Goal: Task Accomplishment & Management: Complete application form

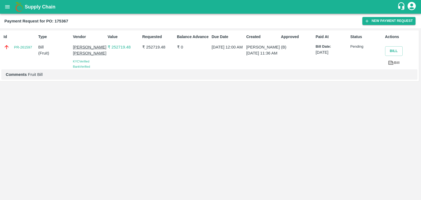
drag, startPoint x: 0, startPoint y: 0, endPoint x: 5, endPoint y: 7, distance: 8.4
click at [5, 7] on icon "open drawer" at bounding box center [7, 7] width 6 height 6
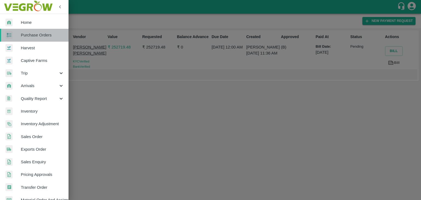
click at [50, 36] on span "Purchase Orders" at bounding box center [42, 35] width 43 height 6
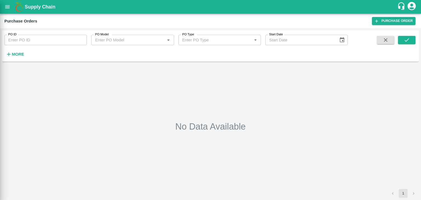
click at [80, 41] on div at bounding box center [210, 100] width 421 height 200
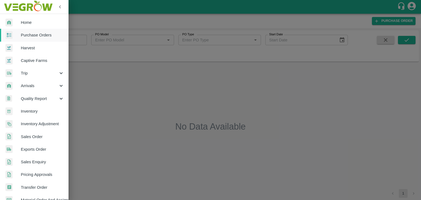
click at [84, 41] on div at bounding box center [210, 100] width 421 height 200
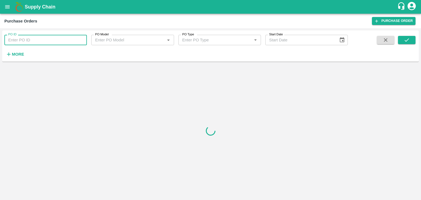
click at [84, 39] on input "PO ID" at bounding box center [45, 40] width 82 height 10
paste input "176166"
type input "176166"
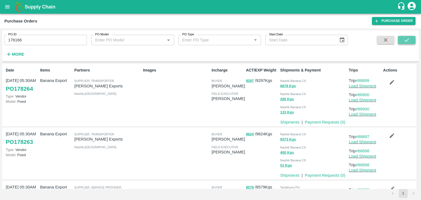
click at [410, 39] on button "submit" at bounding box center [407, 40] width 18 height 8
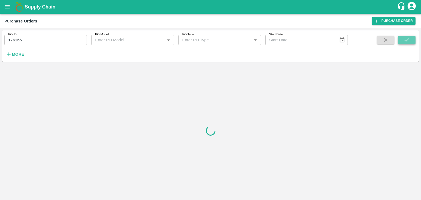
click at [410, 39] on button "submit" at bounding box center [407, 40] width 18 height 8
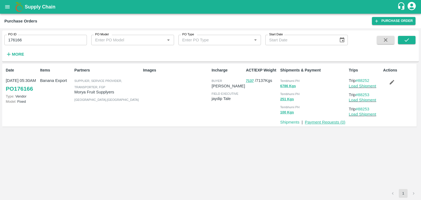
click at [322, 124] on link "Payment Requests ( 0 )" at bounding box center [324, 122] width 41 height 4
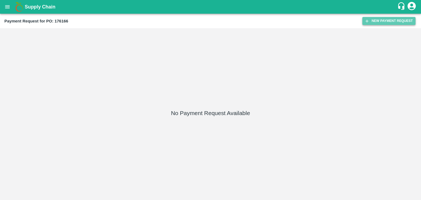
click at [371, 21] on button "New Payment Request" at bounding box center [388, 21] width 53 height 8
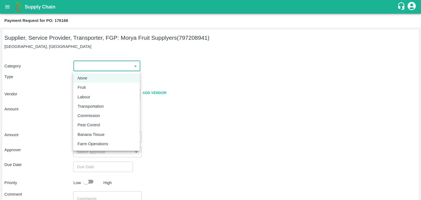
drag, startPoint x: 83, startPoint y: 69, endPoint x: 91, endPoint y: 81, distance: 14.4
click at [91, 81] on body "Supply Chain Payment Request for PO: 176166 Supplier, Service Provider, Transpo…" at bounding box center [210, 100] width 421 height 200
click at [94, 88] on div "Fruit" at bounding box center [106, 87] width 58 height 6
type input "1"
type input "Morya Fruit Supplyers - 797208941(Supplier, Service Provider, Transporter, FGP)"
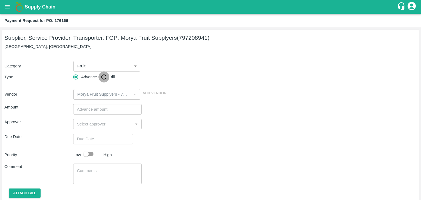
click at [102, 79] on input "Bill" at bounding box center [103, 76] width 11 height 11
radio input "true"
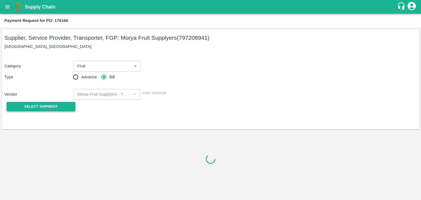
click at [32, 106] on span "Select Shipment" at bounding box center [40, 106] width 33 height 6
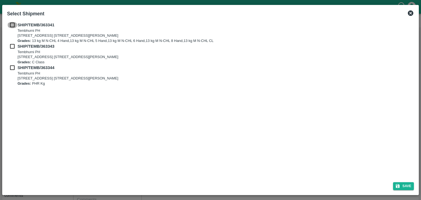
click at [12, 23] on input "checkbox" at bounding box center [12, 25] width 10 height 6
checkbox input "true"
click at [12, 48] on input "checkbox" at bounding box center [12, 46] width 10 height 6
checkbox input "true"
click at [13, 64] on div "SHIP/TEMB/363343 Tembhurni PH Tembhurni PH 205, PLOT NO. E-5, YASHSHREE INDUSTR…" at bounding box center [210, 53] width 407 height 21
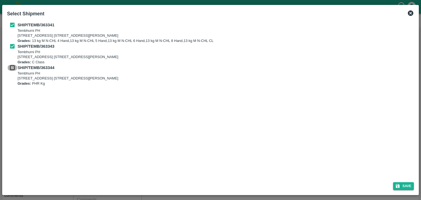
click at [13, 66] on input "checkbox" at bounding box center [12, 68] width 10 height 6
checkbox input "true"
click at [409, 190] on button "Save" at bounding box center [403, 186] width 21 height 8
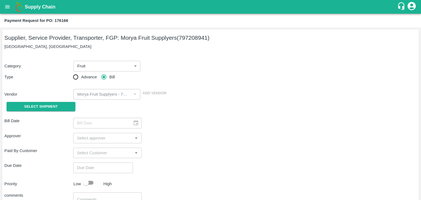
type input "15/09/2025"
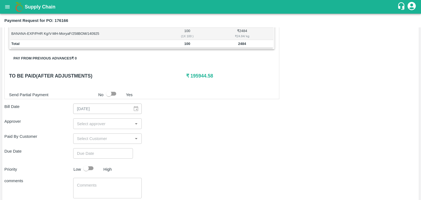
scroll to position [242, 0]
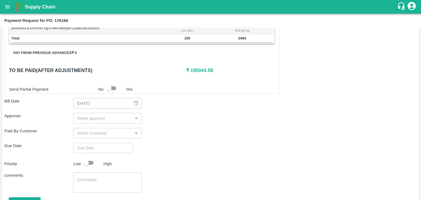
click at [108, 121] on div "​" at bounding box center [107, 118] width 69 height 10
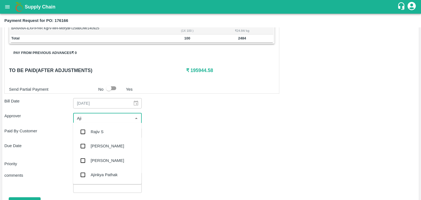
type input "Ajit"
click at [108, 129] on div "[PERSON_NAME]" at bounding box center [107, 132] width 68 height 14
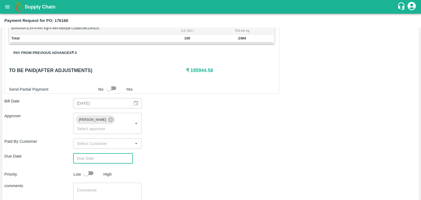
type input "DD/MM/YYYY hh:mm aa"
click at [113, 153] on input "DD/MM/YYYY hh:mm aa" at bounding box center [101, 158] width 56 height 10
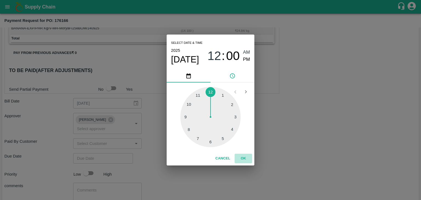
click at [248, 160] on button "OK" at bounding box center [243, 159] width 18 height 10
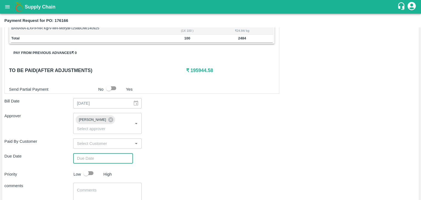
type input "[DATE] 12:00 AM"
click at [87, 168] on input "checkbox" at bounding box center [85, 173] width 31 height 10
checkbox input "true"
click at [107, 183] on div "x ​" at bounding box center [107, 193] width 69 height 21
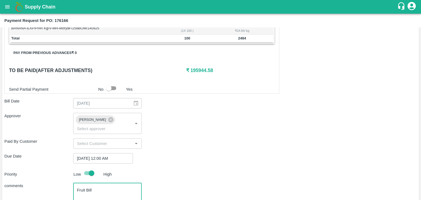
scroll to position [272, 0]
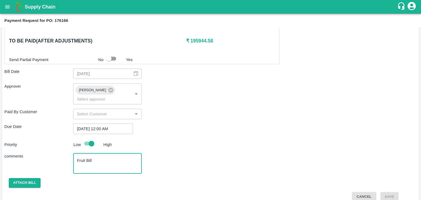
type textarea "Fruit Bill"
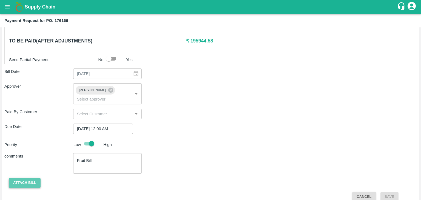
click at [24, 178] on button "Attach bill" at bounding box center [25, 183] width 32 height 10
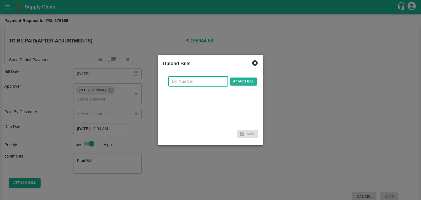
click at [206, 81] on input "text" at bounding box center [198, 81] width 60 height 10
type input "848"
click at [245, 81] on span "Attach bill" at bounding box center [243, 81] width 27 height 8
click at [0, 0] on input "Attach bill" at bounding box center [0, 0] width 0 height 0
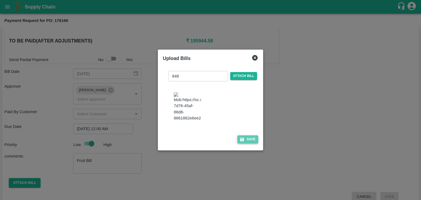
click at [247, 138] on button "Save" at bounding box center [247, 139] width 21 height 8
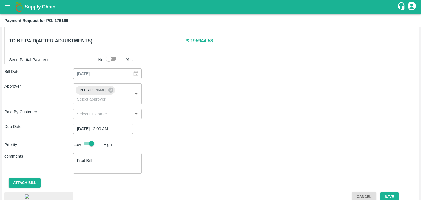
scroll to position [300, 0]
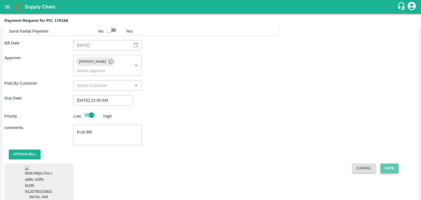
click at [389, 163] on button "Save" at bounding box center [389, 168] width 18 height 10
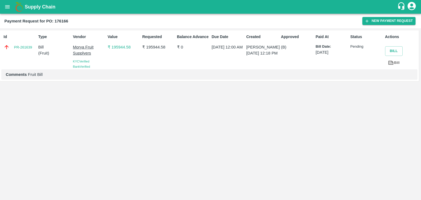
click at [9, 7] on icon "open drawer" at bounding box center [7, 6] width 5 height 3
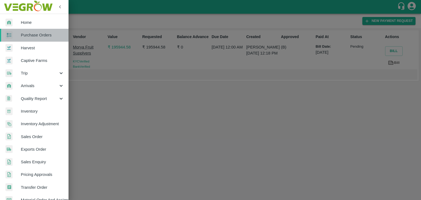
click at [43, 36] on span "Purchase Orders" at bounding box center [42, 35] width 43 height 6
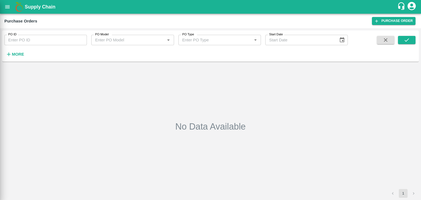
click at [81, 43] on div at bounding box center [210, 100] width 421 height 200
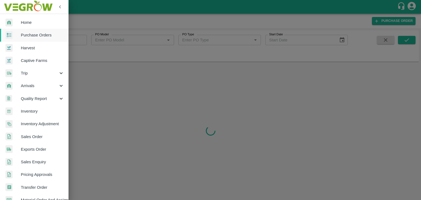
click at [81, 41] on div at bounding box center [210, 100] width 421 height 200
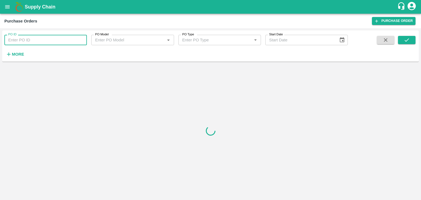
click at [81, 39] on input "PO ID" at bounding box center [45, 40] width 82 height 10
paste input "176329"
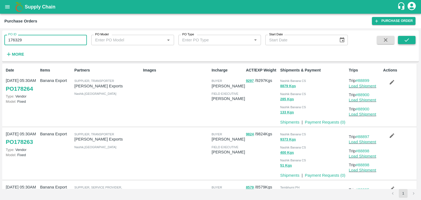
type input "176329"
click at [404, 39] on icon "submit" at bounding box center [406, 40] width 6 height 6
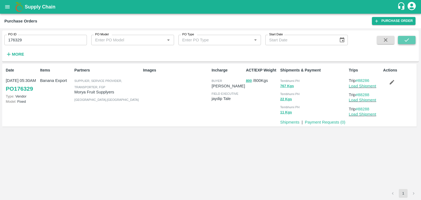
click at [404, 39] on icon "submit" at bounding box center [406, 40] width 6 height 6
click at [326, 123] on link "Payment Requests ( 0 )" at bounding box center [324, 122] width 41 height 4
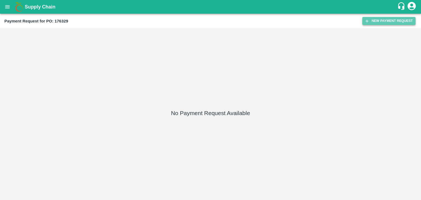
click at [384, 21] on button "New Payment Request" at bounding box center [388, 21] width 53 height 8
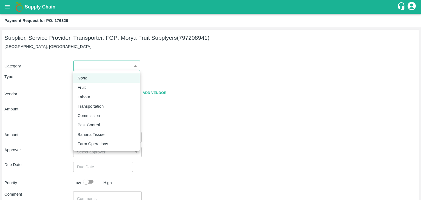
drag, startPoint x: 80, startPoint y: 65, endPoint x: 87, endPoint y: 90, distance: 25.2
click at [87, 90] on body "Supply Chain Payment Request for PO: 176329 Supplier, Service Provider, Transpo…" at bounding box center [210, 100] width 421 height 200
click at [87, 90] on div "Fruit" at bounding box center [82, 87] width 11 height 6
type input "1"
type input "Morya Fruit Supplyers - 797208941(Supplier, Service Provider, Transporter, FGP)"
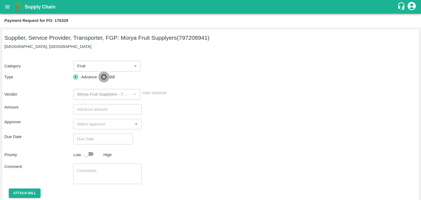
click at [101, 78] on input "Bill" at bounding box center [103, 76] width 11 height 11
radio input "true"
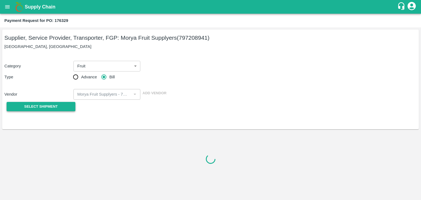
click at [46, 106] on span "Select Shipment" at bounding box center [40, 106] width 33 height 6
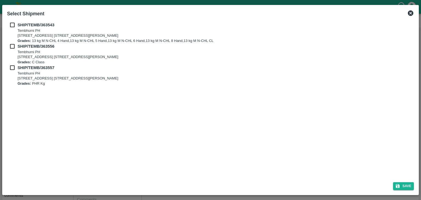
click at [13, 29] on div "SHIP/TEMB/[STREET_ADDRESS] E-5, YASHSHREE INDUSTRIES, M.I.D.C., A/P TEMBHURANI …" at bounding box center [210, 32] width 407 height 21
click at [12, 25] on input "checkbox" at bounding box center [12, 25] width 10 height 6
checkbox input "true"
click at [12, 48] on input "checkbox" at bounding box center [12, 46] width 10 height 6
checkbox input "true"
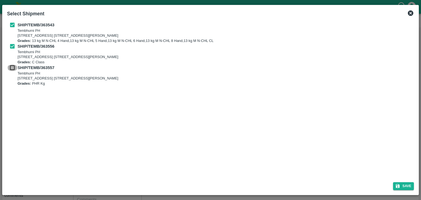
click at [13, 70] on input "checkbox" at bounding box center [12, 68] width 10 height 6
checkbox input "true"
click at [413, 185] on button "Save" at bounding box center [403, 186] width 21 height 8
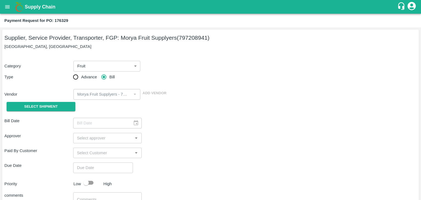
type input "15/09/2025"
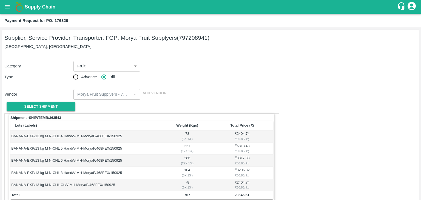
scroll to position [268, 0]
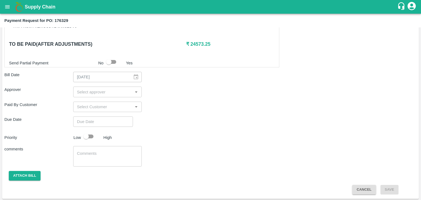
click at [108, 93] on input "input" at bounding box center [103, 91] width 56 height 7
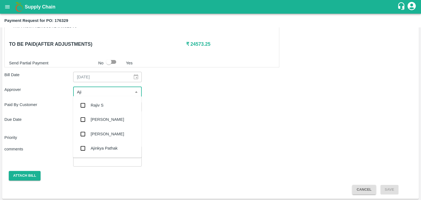
type input "Ajit"
click at [105, 101] on div "[PERSON_NAME]" at bounding box center [107, 105] width 68 height 14
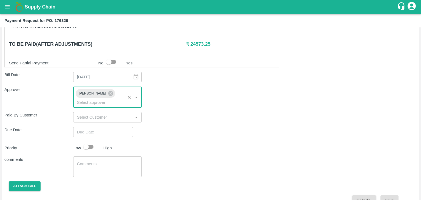
type input "DD/MM/YYYY hh:mm aa"
click at [112, 127] on input "DD/MM/YYYY hh:mm aa" at bounding box center [101, 132] width 56 height 10
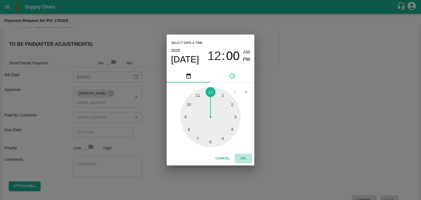
click at [244, 159] on button "OK" at bounding box center [243, 159] width 18 height 10
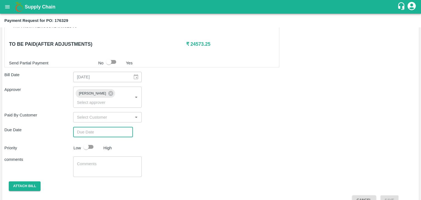
type input "[DATE] 12:00 AM"
click at [88, 142] on input "checkbox" at bounding box center [85, 147] width 31 height 10
checkbox input "true"
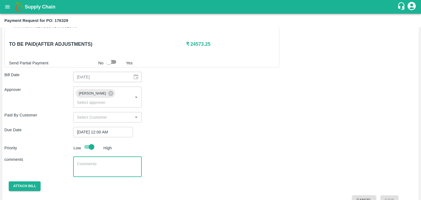
click at [107, 161] on textarea at bounding box center [107, 166] width 61 height 11
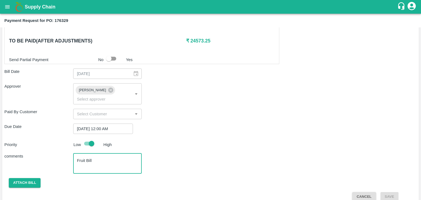
type textarea "Fruit Bill"
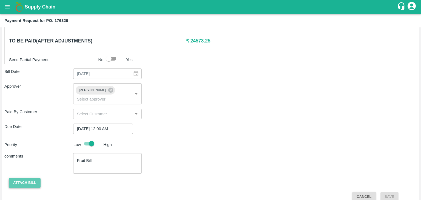
click at [28, 178] on button "Attach bill" at bounding box center [25, 183] width 32 height 10
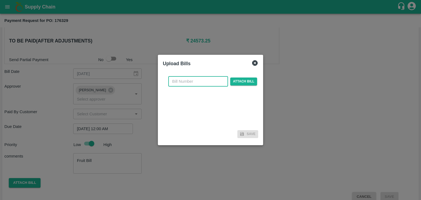
click at [190, 81] on input "text" at bounding box center [198, 81] width 60 height 10
type input "850"
click at [252, 80] on span "Attach bill" at bounding box center [243, 81] width 27 height 8
click at [0, 0] on input "Attach bill" at bounding box center [0, 0] width 0 height 0
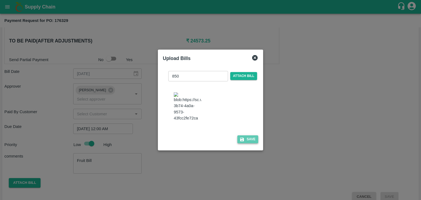
click at [255, 137] on button "Save" at bounding box center [247, 139] width 21 height 8
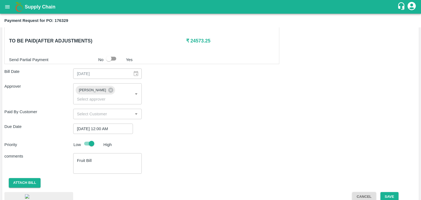
scroll to position [300, 0]
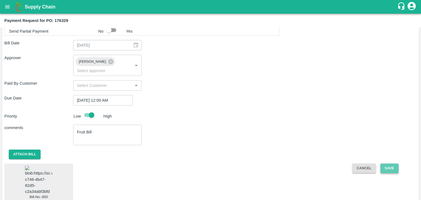
click at [385, 163] on button "Save" at bounding box center [389, 168] width 18 height 10
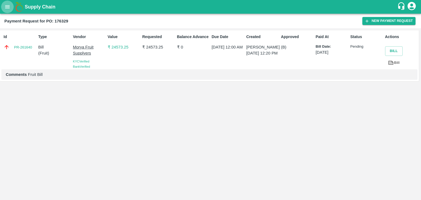
click at [6, 4] on icon "open drawer" at bounding box center [7, 7] width 6 height 6
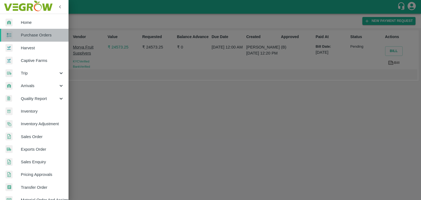
click at [46, 38] on link "Purchase Orders" at bounding box center [34, 35] width 68 height 13
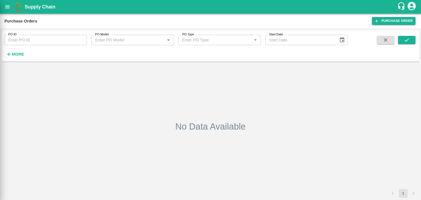
click at [81, 39] on div at bounding box center [210, 100] width 421 height 200
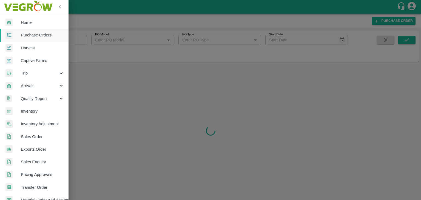
click at [82, 40] on div at bounding box center [210, 100] width 421 height 200
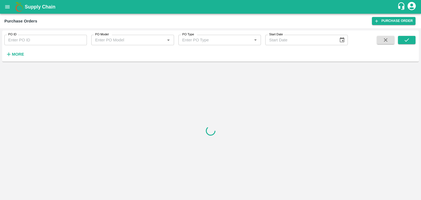
click at [82, 39] on input "PO ID" at bounding box center [45, 40] width 82 height 10
paste input "177273"
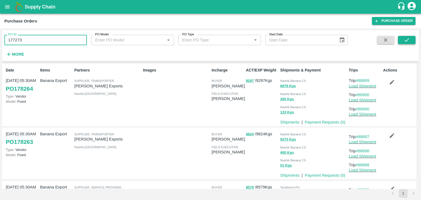
type input "177273"
click at [408, 41] on icon "submit" at bounding box center [406, 40] width 6 height 6
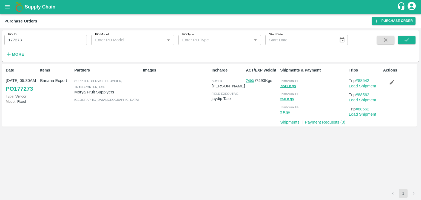
click at [314, 123] on link "Payment Requests ( 0 )" at bounding box center [324, 122] width 41 height 4
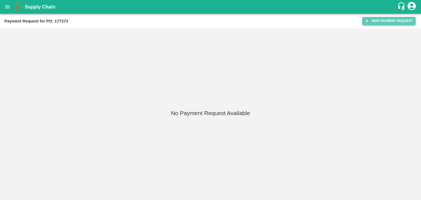
click at [383, 19] on button "New Payment Request" at bounding box center [388, 21] width 53 height 8
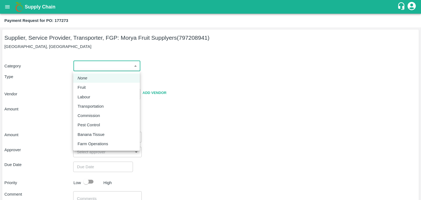
drag, startPoint x: 85, startPoint y: 71, endPoint x: 88, endPoint y: 87, distance: 16.9
click at [88, 87] on body "Supply Chain Payment Request for PO: 177273 Supplier, Service Provider, Transpo…" at bounding box center [210, 100] width 421 height 200
click at [88, 87] on div "Fruit" at bounding box center [82, 87] width 11 height 6
type input "1"
type input "Morya Fruit Supplyers - 797208941(Supplier, Service Provider, Transporter, FGP)"
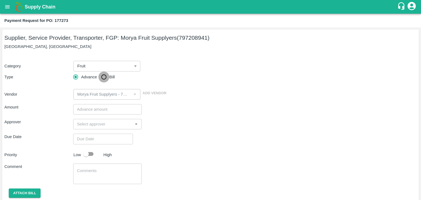
click at [102, 78] on input "Bill" at bounding box center [103, 76] width 11 height 11
radio input "true"
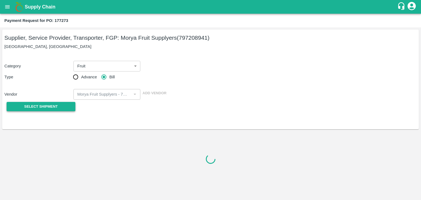
click at [50, 103] on button "Select Shipment" at bounding box center [41, 107] width 69 height 10
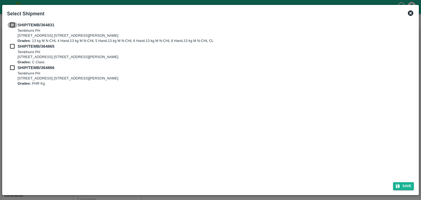
click at [10, 24] on input "checkbox" at bounding box center [12, 25] width 10 height 6
checkbox input "true"
click at [11, 45] on input "checkbox" at bounding box center [12, 46] width 10 height 6
checkbox input "true"
click at [11, 67] on input "checkbox" at bounding box center [12, 68] width 10 height 6
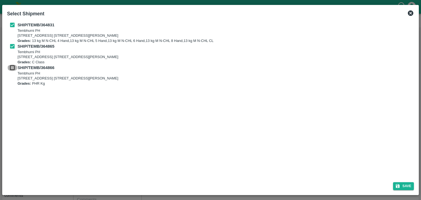
checkbox input "true"
click at [397, 184] on icon "submit" at bounding box center [398, 186] width 4 height 4
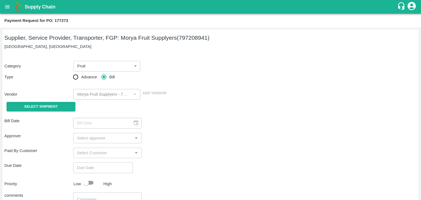
type input "19/09/2025"
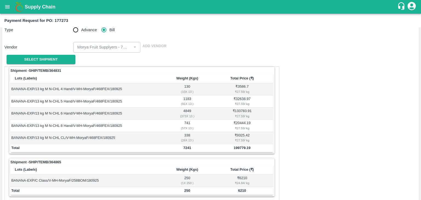
scroll to position [268, 0]
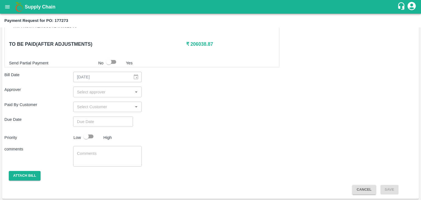
click at [85, 90] on input "input" at bounding box center [103, 91] width 56 height 7
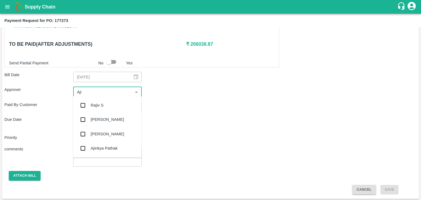
type input "Ajit"
click at [98, 105] on div "Ajit Otari" at bounding box center [107, 105] width 33 height 6
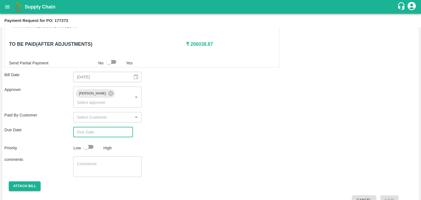
type input "DD/MM/YYYY hh:mm aa"
click at [115, 128] on input "DD/MM/YYYY hh:mm aa" at bounding box center [101, 132] width 56 height 10
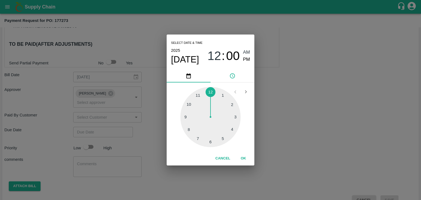
click at [242, 161] on button "OK" at bounding box center [243, 159] width 18 height 10
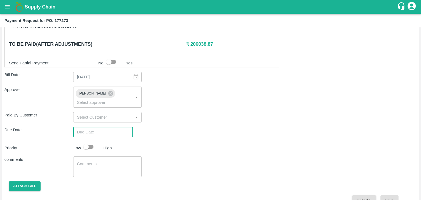
type input "26/09/2025 12:00 AM"
click at [89, 142] on input "checkbox" at bounding box center [85, 147] width 31 height 10
checkbox input "true"
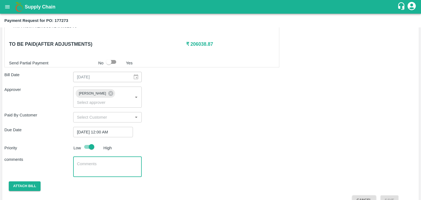
click at [110, 161] on textarea at bounding box center [107, 166] width 61 height 11
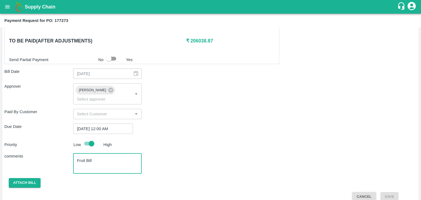
type textarea "Fruit Bill"
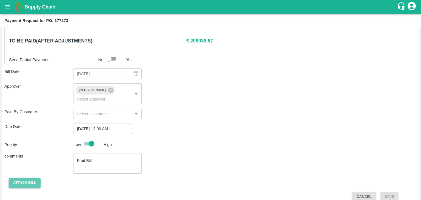
click at [27, 178] on button "Attach bill" at bounding box center [25, 183] width 32 height 10
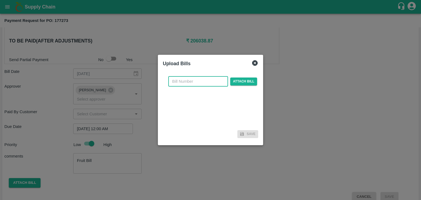
click at [183, 82] on input "text" at bounding box center [198, 81] width 60 height 10
type input "851"
click at [250, 81] on span "Attach bill" at bounding box center [243, 81] width 27 height 8
click at [0, 0] on input "Attach bill" at bounding box center [0, 0] width 0 height 0
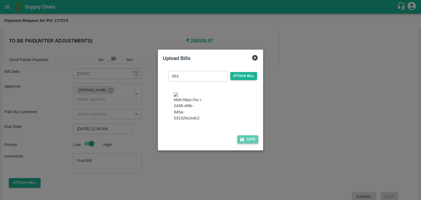
click at [247, 138] on button "Save" at bounding box center [247, 139] width 21 height 8
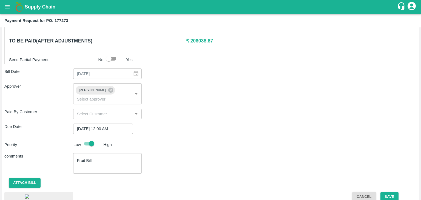
scroll to position [300, 0]
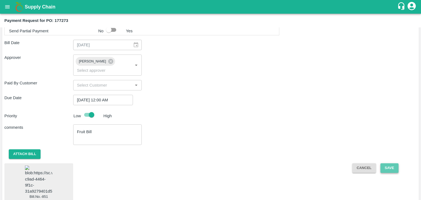
click at [392, 163] on button "Save" at bounding box center [389, 168] width 18 height 10
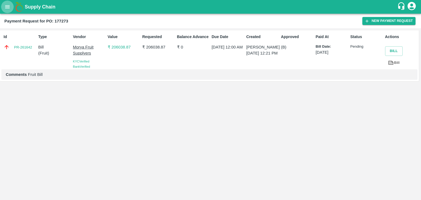
click at [3, 7] on button "open drawer" at bounding box center [7, 7] width 13 height 13
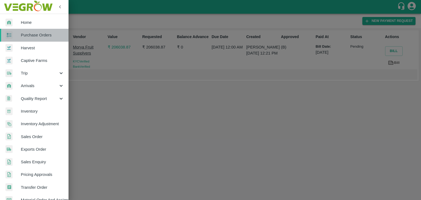
click at [39, 33] on span "Purchase Orders" at bounding box center [42, 35] width 43 height 6
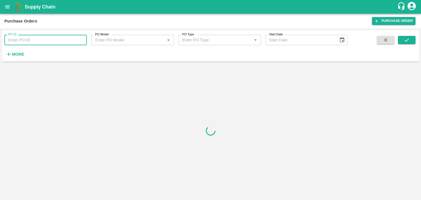
click at [83, 37] on input "PO ID" at bounding box center [45, 40] width 82 height 10
paste input "177472"
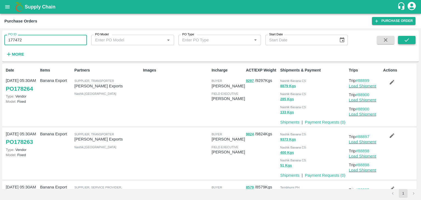
type input "177472"
click at [407, 41] on icon "submit" at bounding box center [406, 40] width 6 height 6
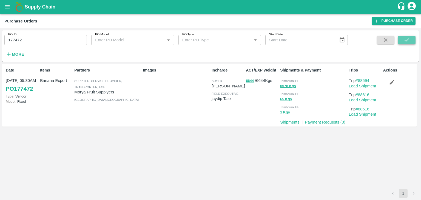
click at [412, 39] on button "submit" at bounding box center [407, 40] width 18 height 8
click at [322, 124] on link "Payment Requests ( 0 )" at bounding box center [324, 122] width 41 height 4
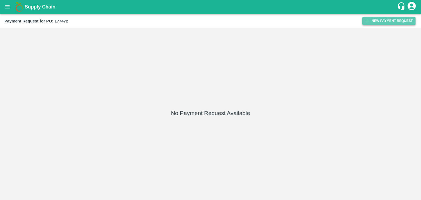
click at [377, 17] on button "New Payment Request" at bounding box center [388, 21] width 53 height 8
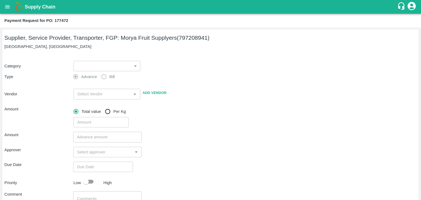
click at [99, 68] on body "Supply Chain Payment Request for PO: 177472 Supplier, Service Provider, Transpo…" at bounding box center [210, 100] width 421 height 200
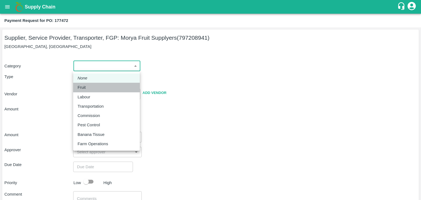
click at [95, 89] on div "Fruit" at bounding box center [106, 87] width 58 height 6
type input "1"
type input "Morya Fruit Supplyers - 797208941(Supplier, Service Provider, Transporter, FGP)"
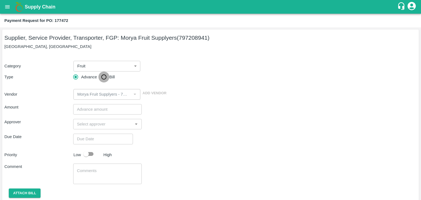
click at [106, 77] on input "Bill" at bounding box center [103, 76] width 11 height 11
radio input "true"
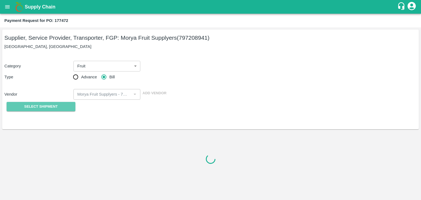
click at [43, 107] on span "Select Shipment" at bounding box center [40, 106] width 33 height 6
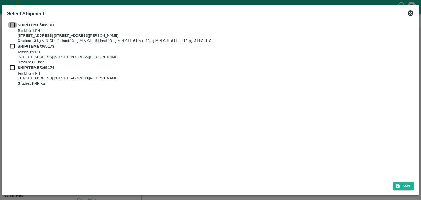
click at [12, 24] on input "checkbox" at bounding box center [12, 25] width 10 height 6
checkbox input "true"
click at [11, 48] on input "checkbox" at bounding box center [12, 46] width 10 height 6
checkbox input "true"
click at [10, 71] on input "checkbox" at bounding box center [12, 68] width 10 height 6
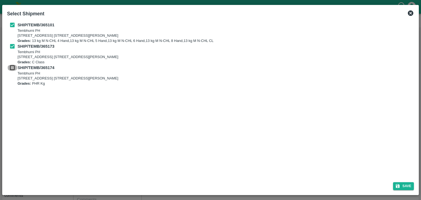
checkbox input "true"
click at [403, 185] on button "Save" at bounding box center [403, 186] width 21 height 8
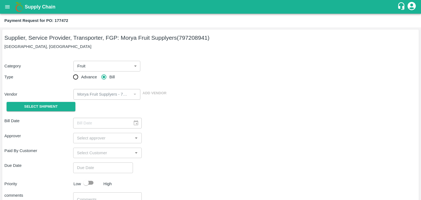
type input "20/09/2025"
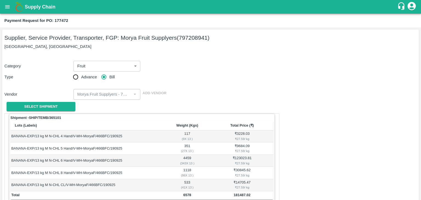
scroll to position [268, 0]
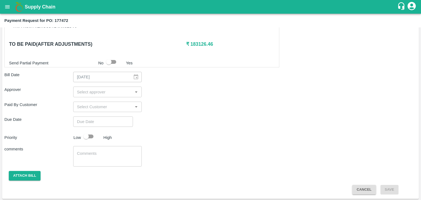
click at [104, 91] on input "input" at bounding box center [103, 91] width 56 height 7
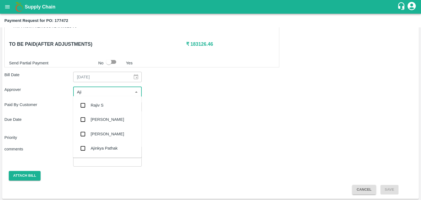
type input "Ajit"
click at [105, 103] on div "[PERSON_NAME]" at bounding box center [107, 105] width 33 height 6
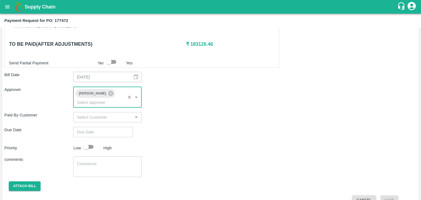
type input "DD/MM/YYYY hh:mm aa"
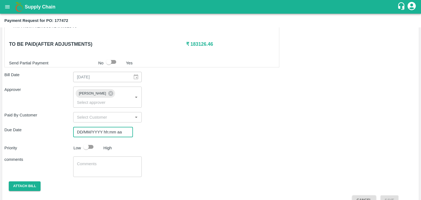
click at [111, 127] on input "DD/MM/YYYY hh:mm aa" at bounding box center [101, 132] width 56 height 10
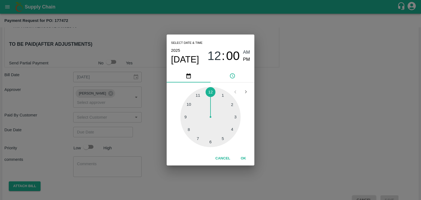
click at [241, 159] on button "OK" at bounding box center [243, 159] width 18 height 10
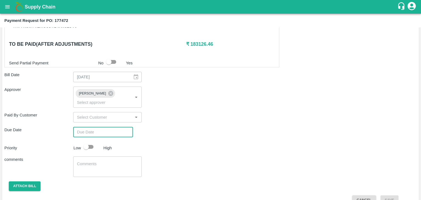
type input "26/09/2025 12:00 AM"
click at [89, 142] on input "checkbox" at bounding box center [85, 147] width 31 height 10
checkbox input "true"
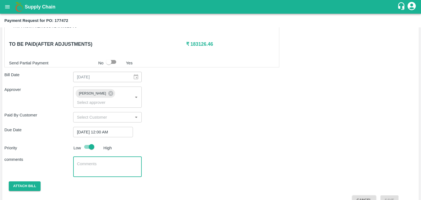
click at [108, 161] on textarea at bounding box center [107, 166] width 61 height 11
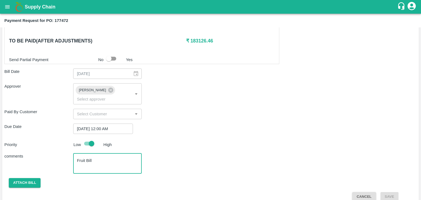
type textarea "Fruit Bill"
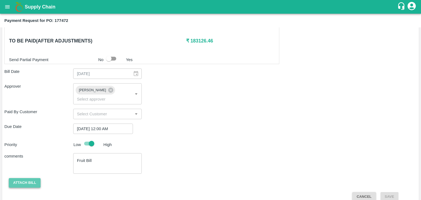
click at [32, 178] on button "Attach bill" at bounding box center [25, 183] width 32 height 10
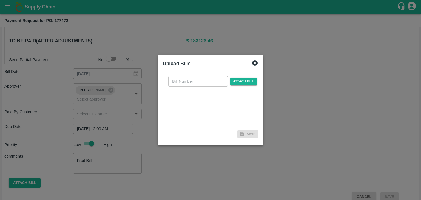
click at [208, 73] on div "​ Attach bill" at bounding box center [210, 100] width 95 height 56
click at [207, 80] on input "text" at bounding box center [198, 81] width 60 height 10
type input "853"
click at [238, 83] on span "Attach bill" at bounding box center [243, 81] width 27 height 8
click at [0, 0] on input "Attach bill" at bounding box center [0, 0] width 0 height 0
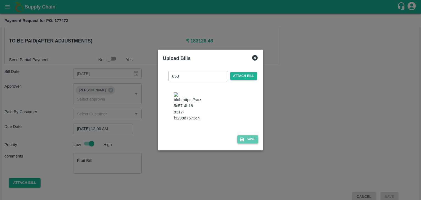
click at [249, 139] on button "Save" at bounding box center [247, 139] width 21 height 8
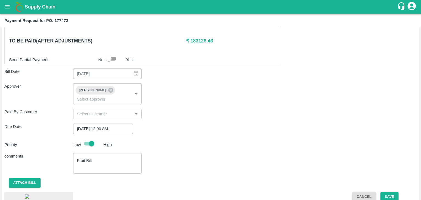
scroll to position [302, 0]
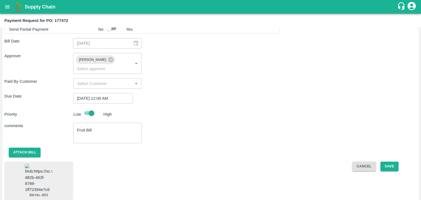
click at [44, 165] on img at bounding box center [38, 178] width 27 height 29
click at [393, 162] on button "Save" at bounding box center [389, 167] width 18 height 10
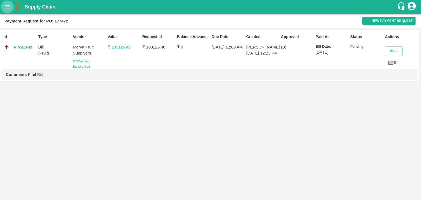
click at [3, 7] on button "open drawer" at bounding box center [7, 7] width 13 height 13
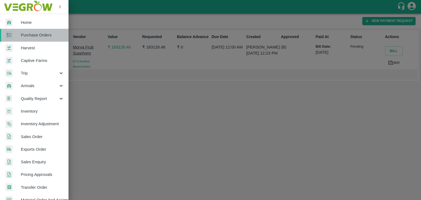
click at [41, 33] on span "Purchase Orders" at bounding box center [42, 35] width 43 height 6
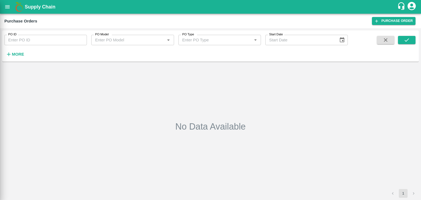
click at [80, 42] on div at bounding box center [210, 100] width 421 height 200
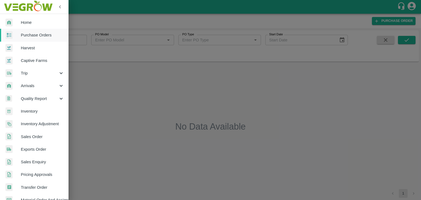
click at [80, 40] on div at bounding box center [210, 100] width 421 height 200
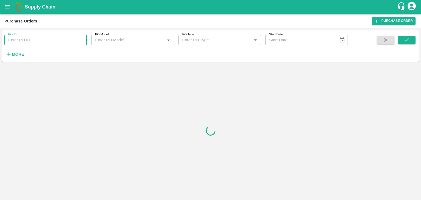
click at [80, 40] on input "PO ID" at bounding box center [45, 40] width 82 height 10
paste input "177453"
click at [412, 43] on button "submit" at bounding box center [407, 40] width 18 height 8
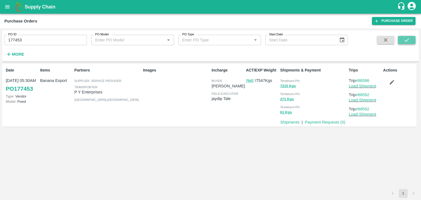
click at [412, 43] on button "submit" at bounding box center [407, 40] width 18 height 8
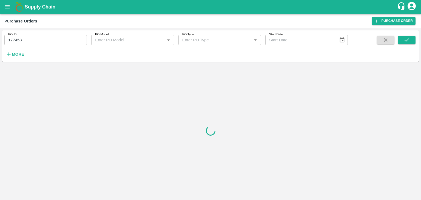
click at [76, 39] on input "177453" at bounding box center [45, 40] width 82 height 10
type input "177453"
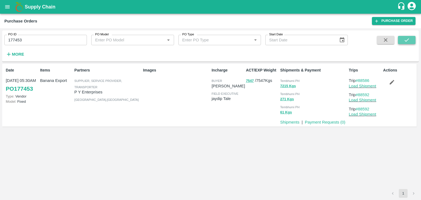
click at [406, 38] on icon "submit" at bounding box center [406, 40] width 6 height 6
click at [316, 123] on link "Payment Requests ( 0 )" at bounding box center [324, 122] width 41 height 4
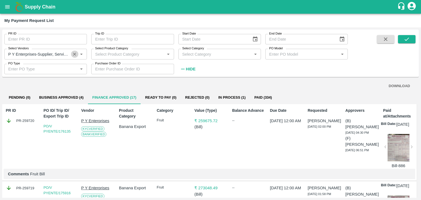
click at [72, 54] on icon "Clear" at bounding box center [74, 53] width 5 height 5
click at [407, 39] on icon "submit" at bounding box center [406, 39] width 4 height 3
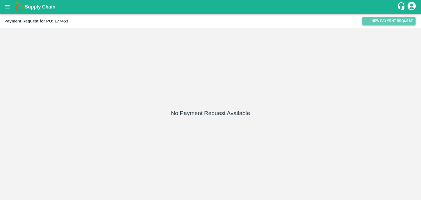
click at [391, 18] on button "New Payment Request" at bounding box center [388, 21] width 53 height 8
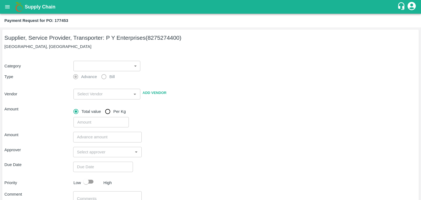
click at [78, 60] on div "​ ​" at bounding box center [105, 65] width 69 height 13
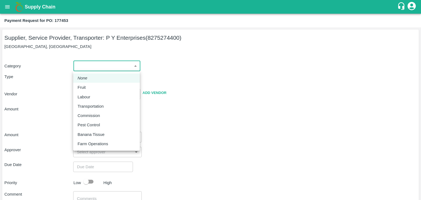
click at [81, 67] on body "Supply Chain Payment Request for PO: 177453 Supplier, Service Provider, Transpo…" at bounding box center [210, 100] width 421 height 200
